Goal: Browse casually: Explore the website without a specific task or goal

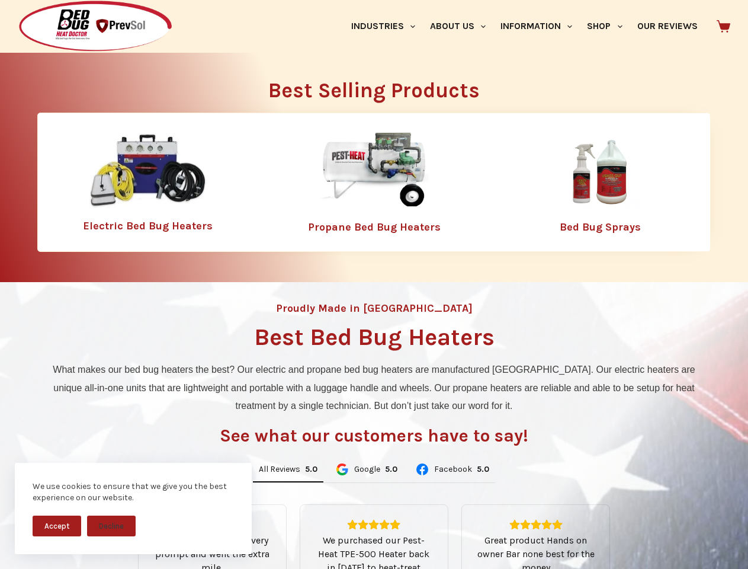
click at [374, 284] on div "Proudly Made in [GEOGRAPHIC_DATA] Best Bed Bug Heaters What makes our bed bug h…" at bounding box center [374, 507] width 748 height 450
click at [57, 525] on button "Accept" at bounding box center [57, 525] width 49 height 21
click at [111, 525] on button "Decline" at bounding box center [111, 525] width 49 height 21
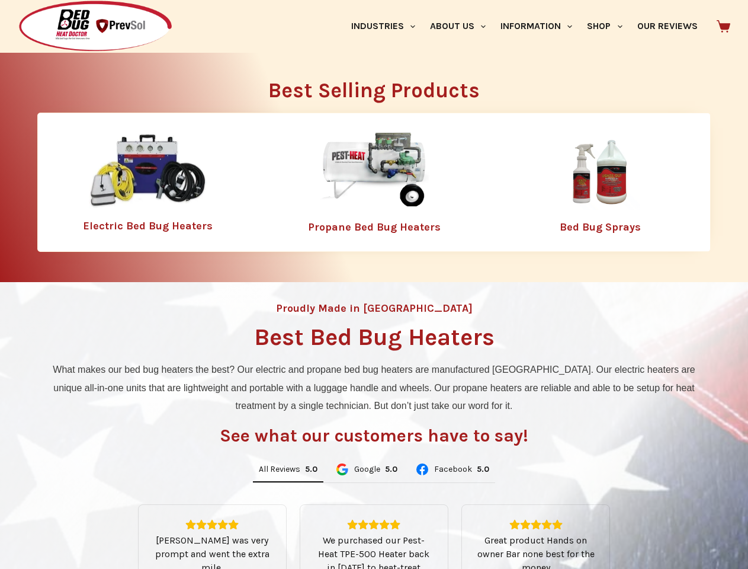
click at [387, 26] on link "Industries" at bounding box center [383, 26] width 79 height 53
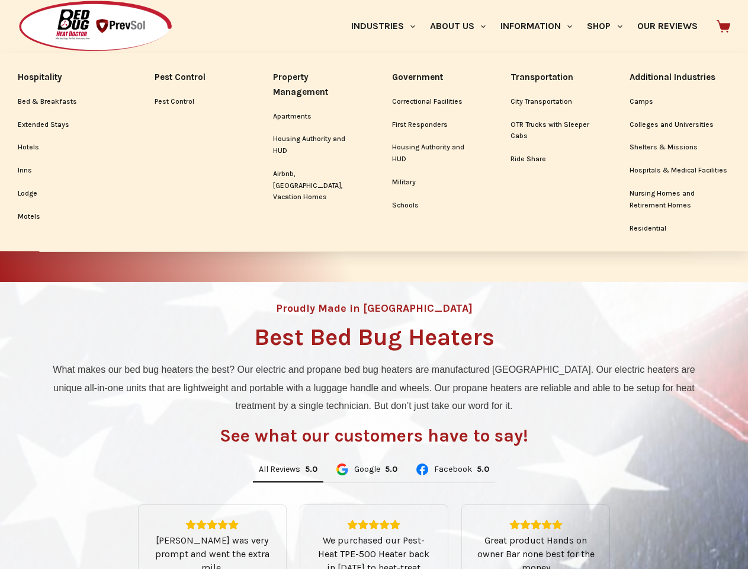
click at [463, 26] on link "About Us" at bounding box center [457, 26] width 70 height 53
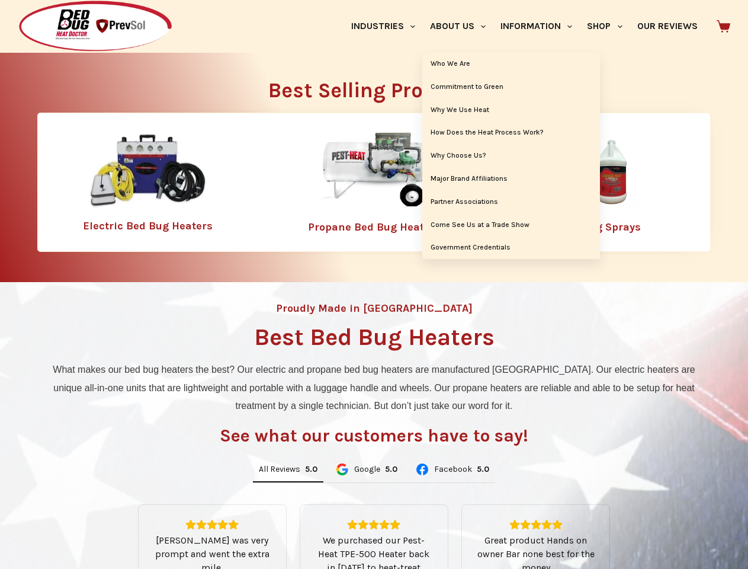
scroll to position [185, 0]
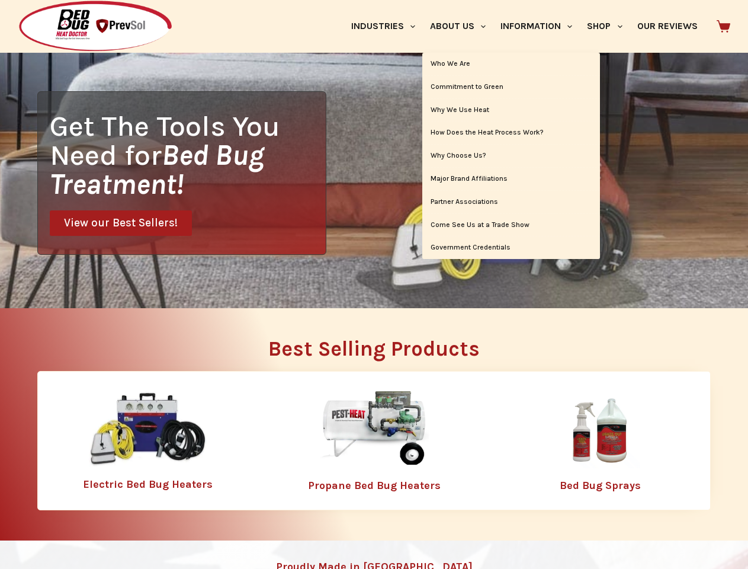
click at [541, 26] on link "Information" at bounding box center [536, 26] width 86 height 53
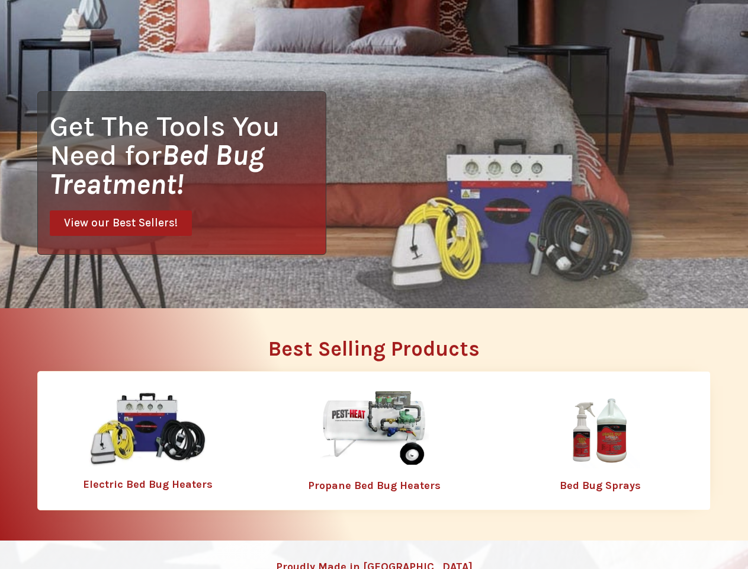
scroll to position [0, 0]
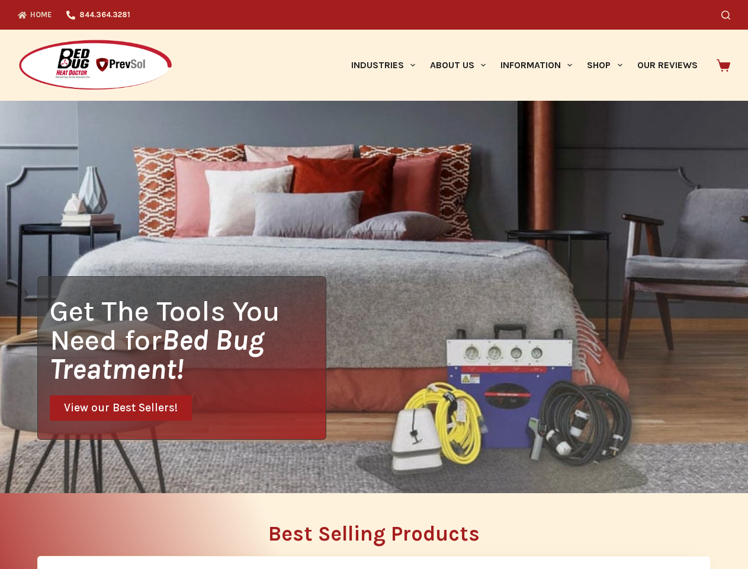
click at [610, 26] on div "Search" at bounding box center [580, 15] width 301 height 30
click at [288, 470] on div "Get The Tools You Need for Bed Bug Treatment! View our Best Sellers!" at bounding box center [374, 297] width 748 height 392
click at [366, 470] on div "Get The Tools You Need for Bed Bug Treatment! View our Best Sellers!" at bounding box center [374, 297] width 748 height 392
